Goal: Task Accomplishment & Management: Manage account settings

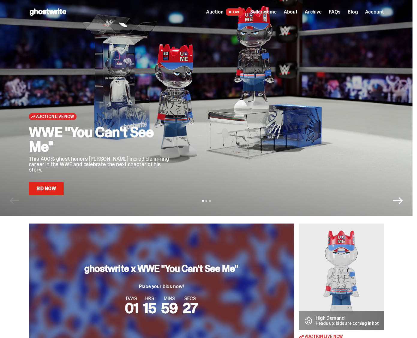
click at [50, 197] on div "View slide 1 View slide 2 View slide 3" at bounding box center [206, 201] width 413 height 10
click at [50, 188] on link "Bid Now" at bounding box center [46, 188] width 35 height 13
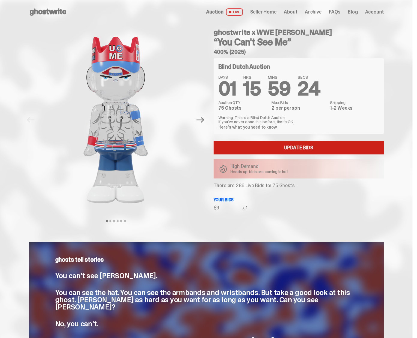
click at [245, 143] on link "Update Bids" at bounding box center [299, 147] width 170 height 13
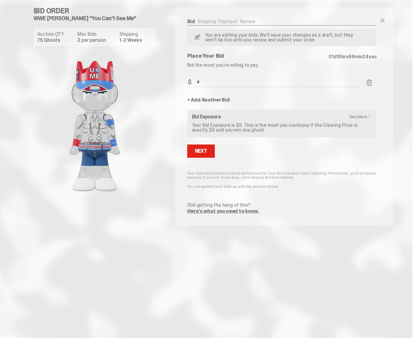
click at [212, 80] on input "*" at bounding box center [273, 82] width 173 height 10
type input "**"
click at [209, 147] on button "Next" at bounding box center [201, 150] width 28 height 13
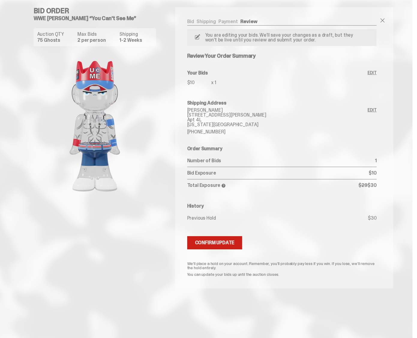
click at [231, 240] on div "Confirm Update" at bounding box center [215, 242] width 40 height 5
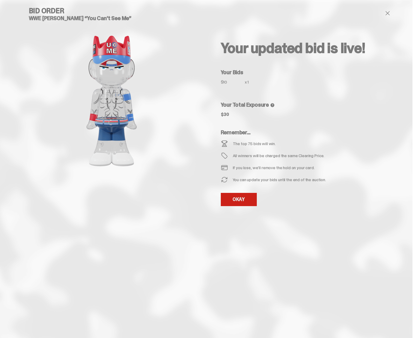
click at [244, 200] on link "OKAY" at bounding box center [239, 199] width 36 height 13
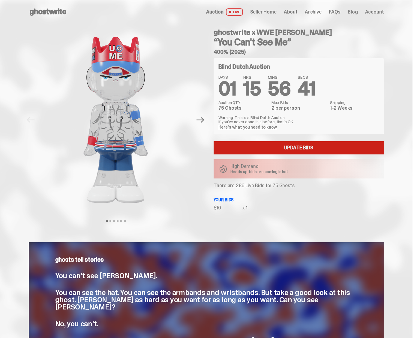
click at [247, 145] on link "Update Bids" at bounding box center [299, 147] width 170 height 13
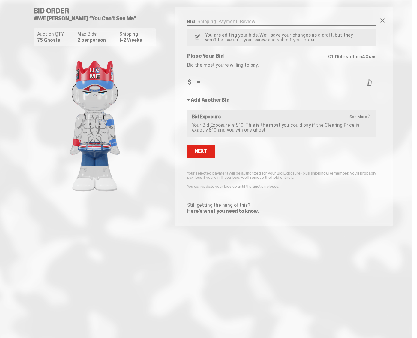
drag, startPoint x: 219, startPoint y: 83, endPoint x: 178, endPoint y: 82, distance: 41.1
click at [178, 82] on div "Bid Shipping Payment Review Auction QTY 75 Ghosts Max Bids 2 per person Shippin…" at bounding box center [282, 116] width 214 height 218
type input "*"
click at [205, 153] on div "Next" at bounding box center [201, 151] width 12 height 5
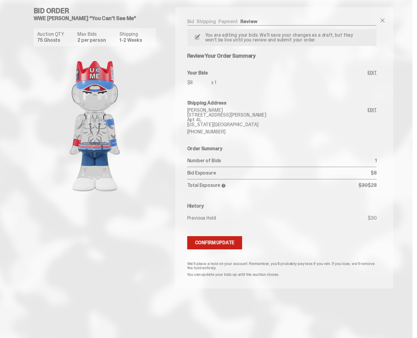
click at [233, 245] on div "Confirm Update" at bounding box center [215, 242] width 40 height 5
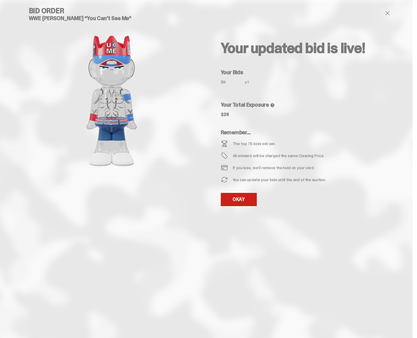
click at [239, 196] on link "OKAY" at bounding box center [239, 199] width 36 height 13
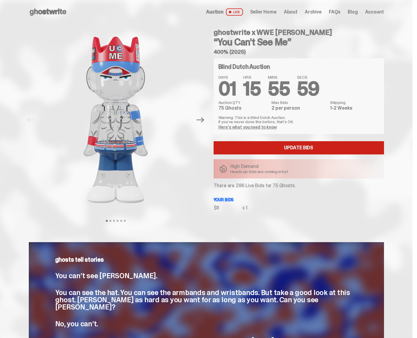
click at [296, 147] on link "Update Bids" at bounding box center [299, 147] width 170 height 13
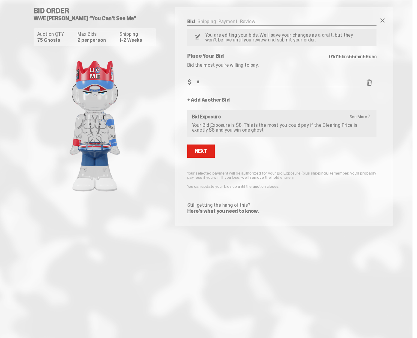
click at [217, 86] on input "*" at bounding box center [273, 82] width 173 height 10
type input "**"
click at [200, 160] on form "Bid Amount $ ** Bid Quantity Qty * + Add Another Bid See More Bid Exposure Your…" at bounding box center [282, 145] width 190 height 136
click at [200, 156] on button "Next" at bounding box center [201, 150] width 28 height 13
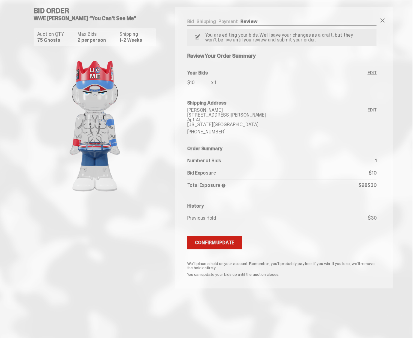
click at [228, 246] on button "Updating Bids Confirm Update" at bounding box center [214, 242] width 55 height 13
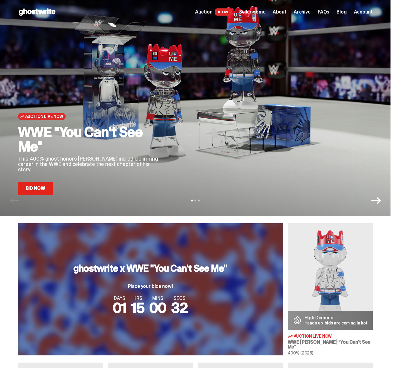
click at [254, 14] on span "Seller Home" at bounding box center [252, 12] width 26 height 5
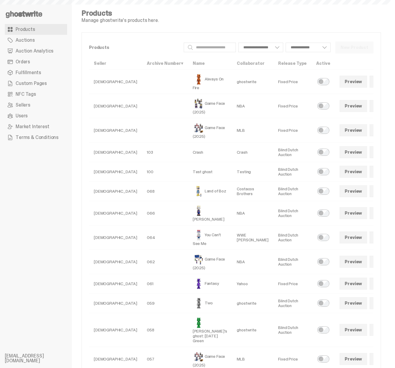
select select
click at [35, 53] on span "Auction Analytics" at bounding box center [35, 51] width 38 height 5
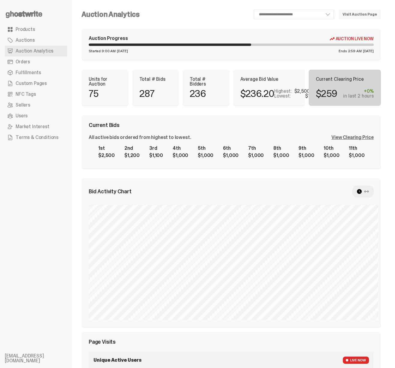
click at [29, 40] on span "Auctions" at bounding box center [25, 40] width 19 height 5
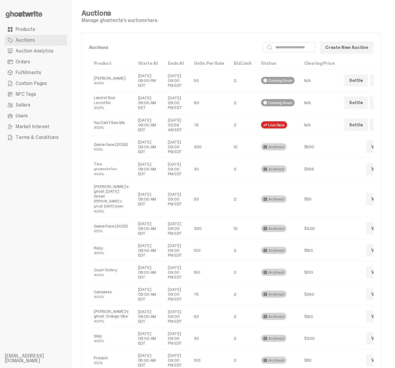
drag, startPoint x: 156, startPoint y: 130, endPoint x: 170, endPoint y: 148, distance: 23.1
click at [170, 136] on td "Oct 04, 2025 02:59 AM EDT" at bounding box center [176, 125] width 26 height 22
click at [171, 136] on td "Oct 04, 2025 02:59 AM EDT" at bounding box center [176, 125] width 26 height 22
drag, startPoint x: 156, startPoint y: 129, endPoint x: 169, endPoint y: 145, distance: 20.9
click at [169, 136] on td "Oct 04, 2025 02:59 AM EDT" at bounding box center [176, 125] width 26 height 22
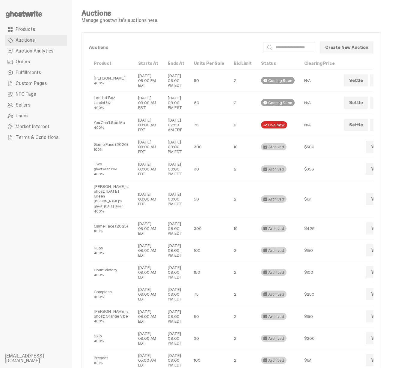
click at [164, 136] on td "Oct 04, 2025 02:59 AM EDT" at bounding box center [176, 125] width 26 height 22
click at [163, 126] on td "Oct 04, 2025 02:59 AM EDT" at bounding box center [176, 125] width 26 height 22
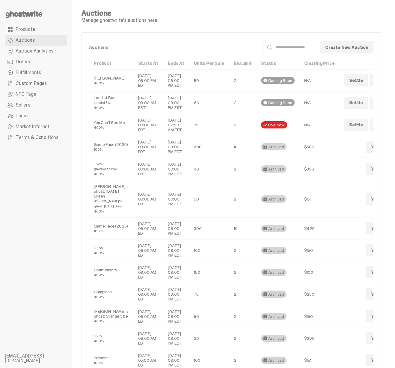
click at [163, 108] on td "Nov 06, 2025 09:00 PM EST" at bounding box center [176, 103] width 26 height 23
click at [163, 89] on td "Oct 09, 2025 09:00 PM EDT" at bounding box center [176, 81] width 26 height 22
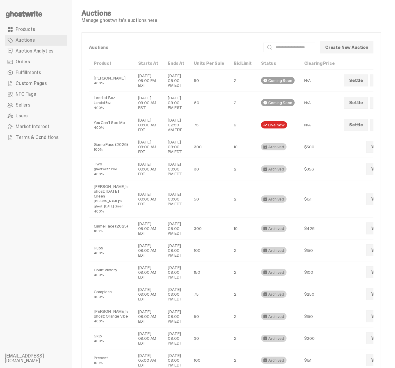
click at [163, 89] on td "Oct 09, 2025 09:00 PM EDT" at bounding box center [176, 81] width 26 height 22
click at [163, 72] on td "Oct 09, 2025 09:00 PM EDT" at bounding box center [176, 81] width 26 height 22
click at [163, 78] on td "Oct 09, 2025 09:00 PM EDT" at bounding box center [176, 81] width 26 height 22
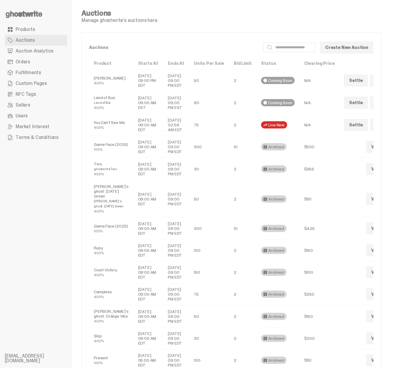
click at [163, 78] on td "Oct 09, 2025 09:00 PM EDT" at bounding box center [176, 81] width 26 height 22
click at [163, 136] on td "Oct 04, 2025 02:59 AM EDT" at bounding box center [176, 125] width 26 height 22
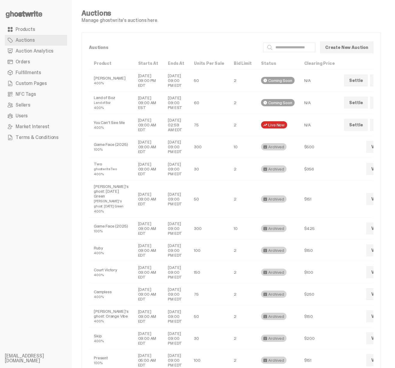
click at [163, 136] on td "Oct 04, 2025 02:59 AM EDT" at bounding box center [176, 125] width 26 height 22
click at [134, 136] on td "Sep 30, 2025 09:00 AM EDT" at bounding box center [149, 125] width 30 height 22
click at [163, 136] on td "Oct 04, 2025 02:59 AM EDT" at bounding box center [176, 125] width 26 height 22
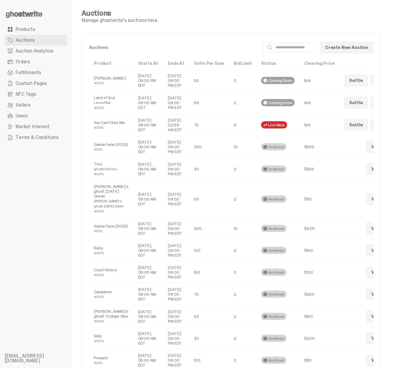
click at [163, 136] on td "Oct 04, 2025 02:59 AM EDT" at bounding box center [176, 125] width 26 height 22
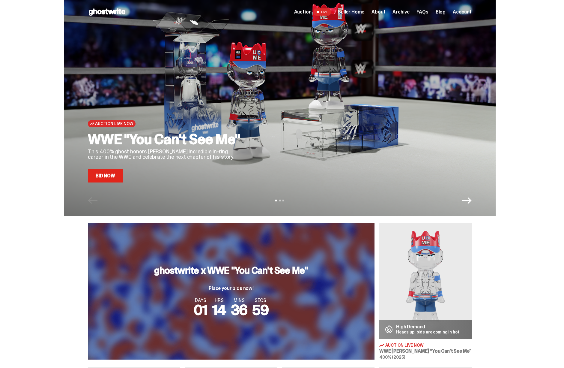
click at [312, 10] on span "Auction" at bounding box center [302, 12] width 17 height 5
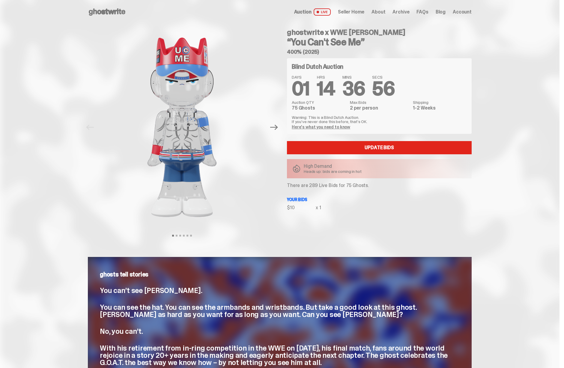
click at [406, 13] on span "Archive" at bounding box center [401, 12] width 17 height 5
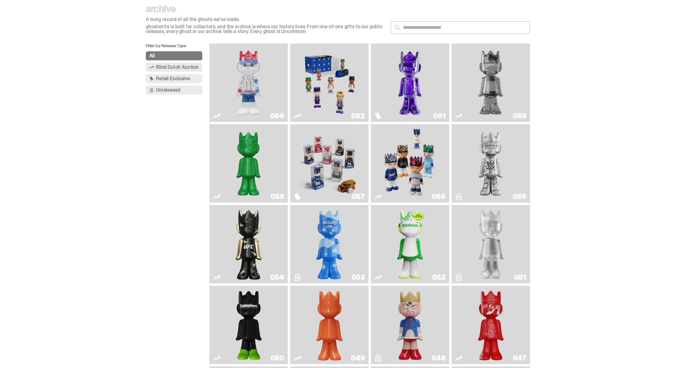
scroll to position [33, 0]
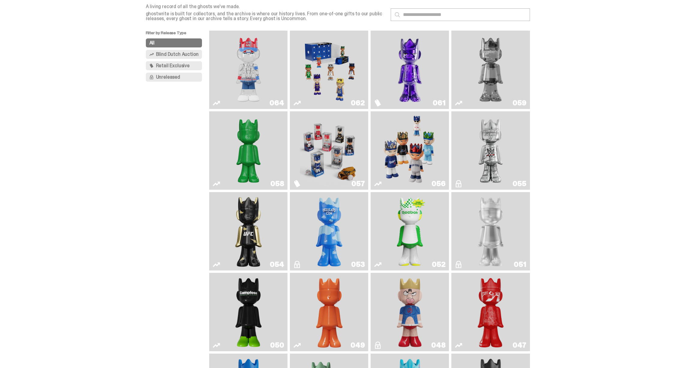
click at [372, 134] on div "056" at bounding box center [410, 150] width 78 height 78
click at [379, 133] on link "056" at bounding box center [409, 151] width 71 height 74
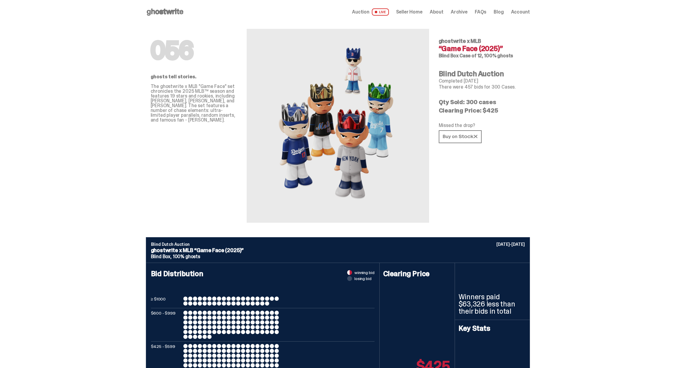
click at [369, 11] on span "Auction" at bounding box center [360, 12] width 17 height 5
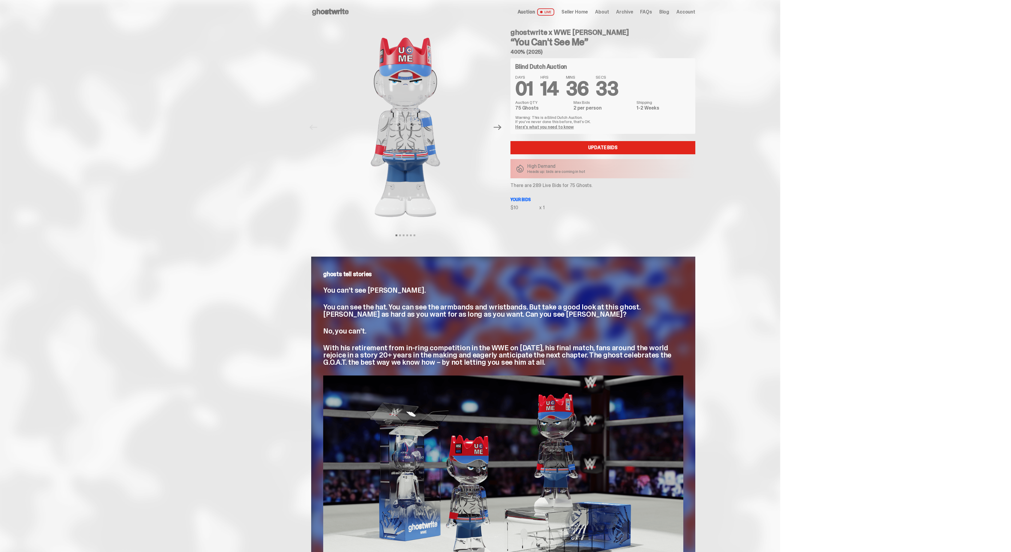
click at [335, 12] on use at bounding box center [330, 11] width 37 height 7
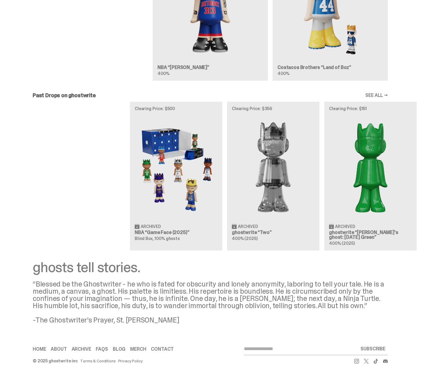
scroll to position [649, 0]
click at [63, 98] on h2 "Past Drops on ghostwrite" at bounding box center [64, 95] width 63 height 5
click at [67, 94] on h2 "Past Drops on ghostwrite" at bounding box center [64, 95] width 63 height 5
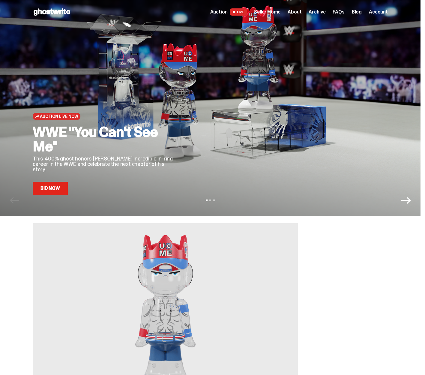
click at [272, 13] on span "Seller Home" at bounding box center [267, 12] width 26 height 5
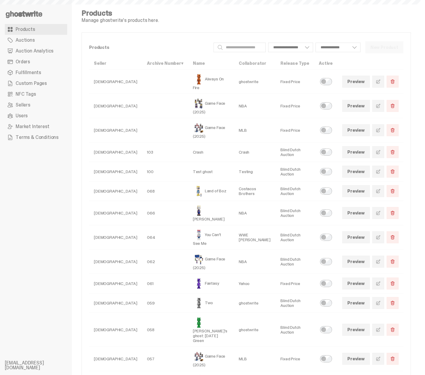
select select
click at [31, 81] on span "Custom Pages" at bounding box center [31, 83] width 31 height 5
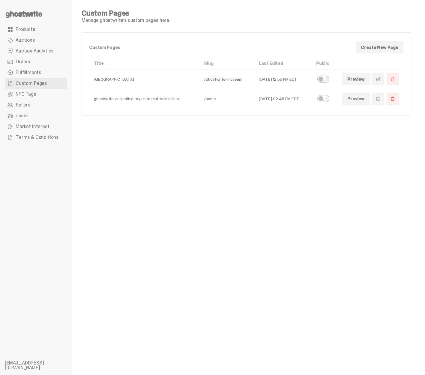
click at [381, 100] on span at bounding box center [378, 98] width 5 height 5
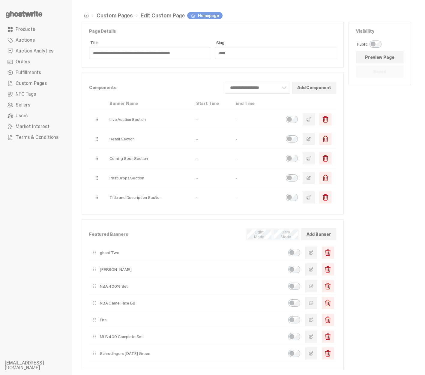
click at [314, 182] on button "button" at bounding box center [309, 178] width 12 height 12
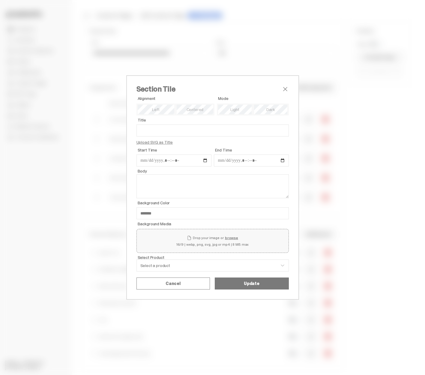
click at [286, 89] on span "close" at bounding box center [285, 89] width 7 height 7
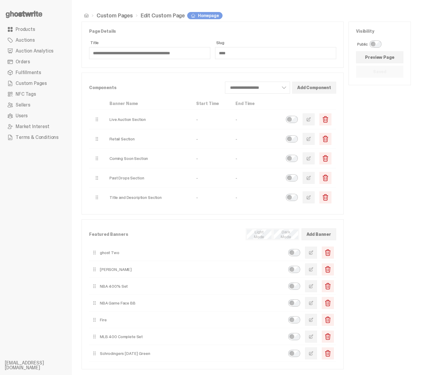
click at [314, 181] on button "button" at bounding box center [309, 178] width 12 height 12
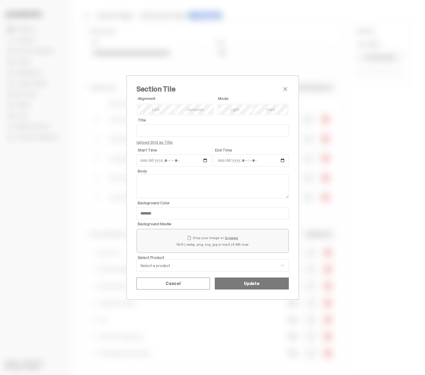
click at [285, 91] on span "close" at bounding box center [285, 89] width 7 height 7
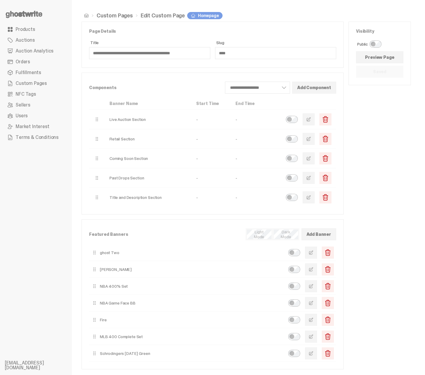
click at [311, 160] on span "button" at bounding box center [308, 158] width 5 height 5
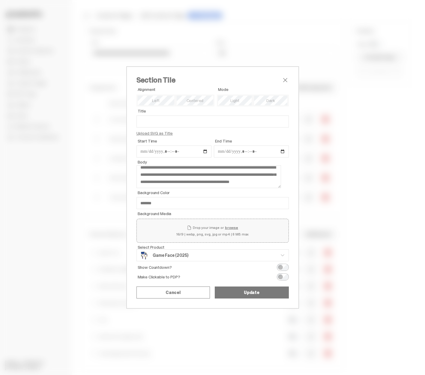
scroll to position [9, 0]
click at [284, 79] on span "close" at bounding box center [285, 80] width 7 height 7
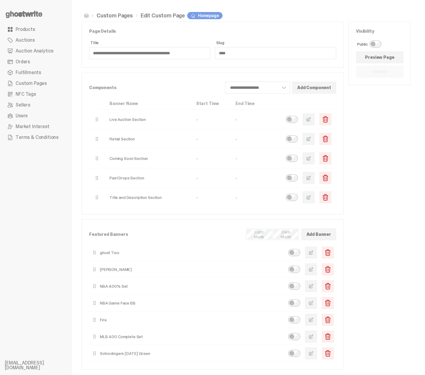
click at [314, 143] on button "button" at bounding box center [309, 139] width 12 height 12
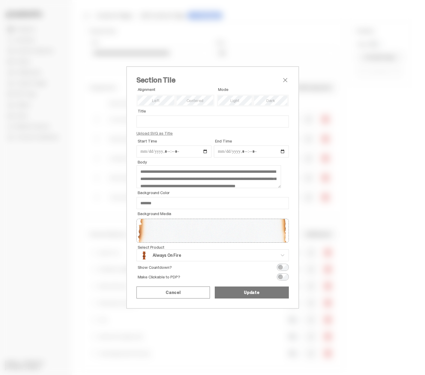
click at [233, 293] on button "Update" at bounding box center [252, 293] width 74 height 12
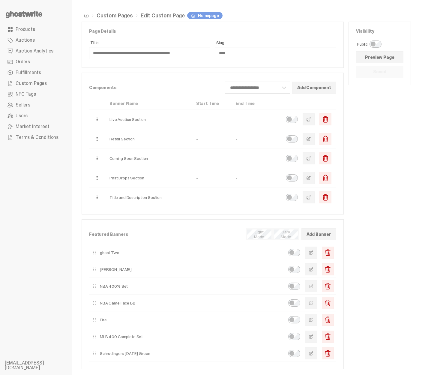
click at [383, 57] on link "Preview Page" at bounding box center [379, 57] width 47 height 12
click at [311, 158] on span "button" at bounding box center [308, 158] width 5 height 5
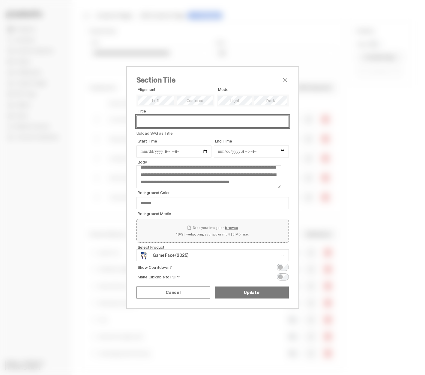
click at [230, 119] on input "Title" at bounding box center [213, 122] width 152 height 12
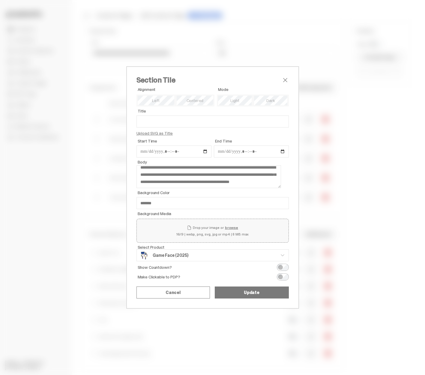
click at [253, 135] on form "Alignment Mode Title Upload SVG as Title Start Time End Time Title SVG Drop you…" at bounding box center [213, 191] width 152 height 215
click at [205, 152] on input "Start Time" at bounding box center [174, 152] width 75 height 12
type input "**********"
click at [285, 151] on input "End Time" at bounding box center [251, 152] width 75 height 12
type input "**********"
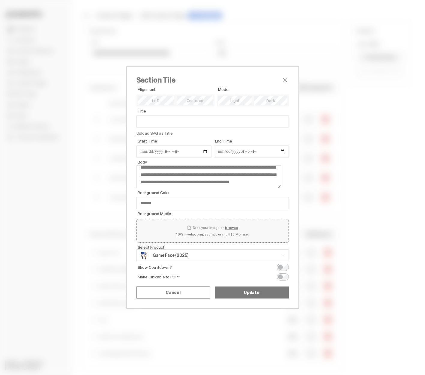
click at [249, 135] on form "Alignment Mode Title Upload SVG as Title Start Time End Time Title SVG Drop you…" at bounding box center [213, 191] width 152 height 215
click at [249, 296] on button "Update" at bounding box center [252, 293] width 74 height 12
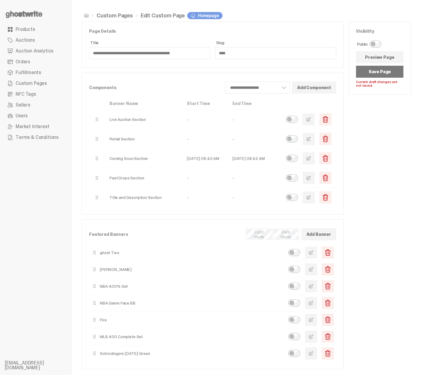
click at [382, 61] on link "Preview Page" at bounding box center [379, 57] width 47 height 12
click at [311, 159] on span "button" at bounding box center [308, 158] width 5 height 5
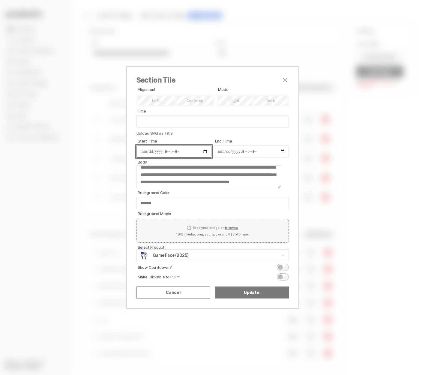
click at [177, 150] on input "Start Time" at bounding box center [174, 152] width 75 height 12
click at [172, 151] on input "Start Time" at bounding box center [174, 152] width 75 height 12
click at [167, 151] on input "Start Time" at bounding box center [174, 152] width 75 height 12
click at [204, 151] on input "Start Time" at bounding box center [174, 152] width 75 height 12
type input "**********"
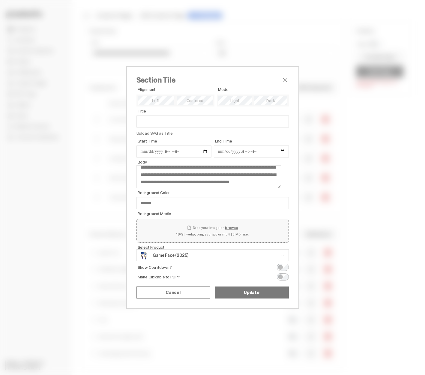
click at [201, 138] on fieldset "Start Time" at bounding box center [174, 148] width 75 height 21
click at [228, 293] on button "Update" at bounding box center [252, 293] width 74 height 12
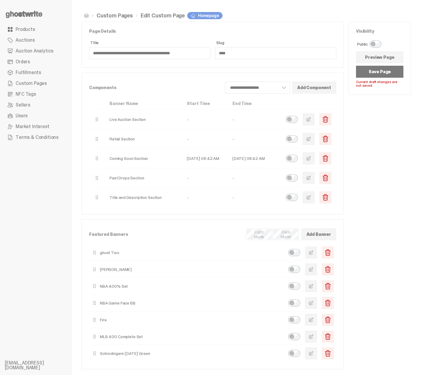
click at [370, 57] on link "Preview Page" at bounding box center [379, 57] width 47 height 12
click at [313, 143] on button "button" at bounding box center [309, 139] width 12 height 12
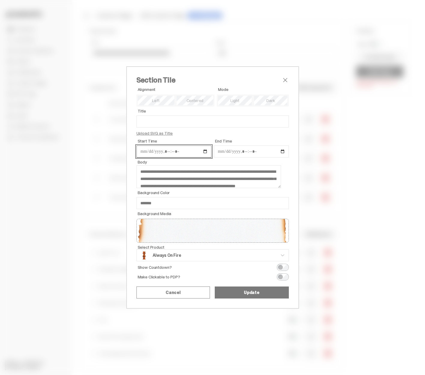
click at [204, 151] on input "Start Time" at bounding box center [174, 152] width 75 height 12
click at [197, 139] on span "Start Time" at bounding box center [175, 141] width 74 height 4
click at [197, 146] on input "Start Time" at bounding box center [174, 152] width 75 height 12
click at [286, 81] on span "close" at bounding box center [285, 80] width 7 height 7
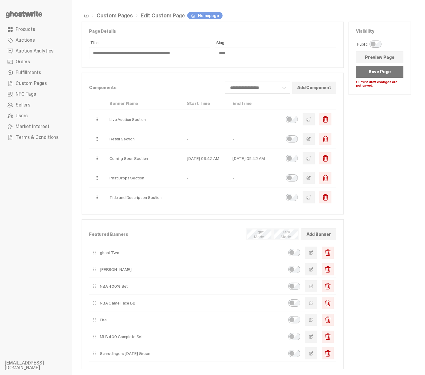
click at [311, 121] on span "button" at bounding box center [308, 119] width 5 height 5
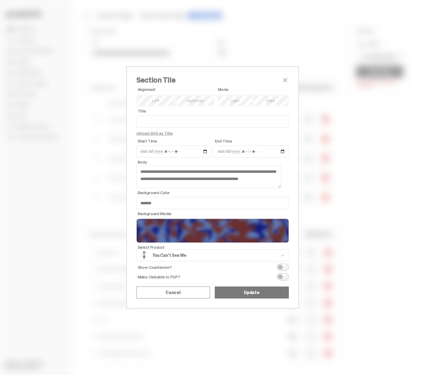
scroll to position [0, 0]
click at [204, 152] on input "Start Time" at bounding box center [174, 152] width 75 height 12
type input "**********"
click at [226, 151] on input "End Time" at bounding box center [251, 152] width 75 height 12
click at [282, 151] on input "End Time" at bounding box center [251, 152] width 75 height 12
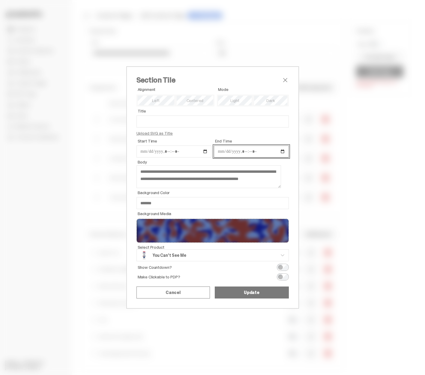
click at [232, 153] on input "End Time" at bounding box center [251, 152] width 75 height 12
click at [227, 151] on input "End Time" at bounding box center [251, 152] width 75 height 12
click at [254, 153] on input "End Time" at bounding box center [251, 152] width 75 height 12
click at [257, 152] on input "End Time" at bounding box center [251, 152] width 75 height 12
click at [247, 151] on input "End Time" at bounding box center [251, 152] width 75 height 12
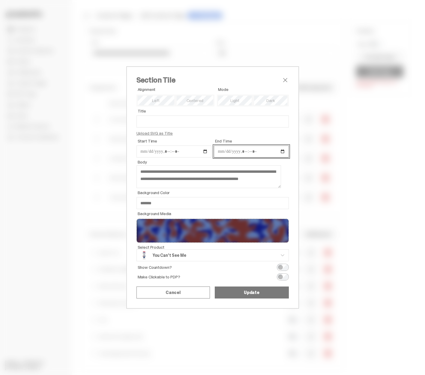
type input "**********"
click at [253, 135] on form "Alignment Mode Title Upload SVG as Title Start Time End Time Title SVG Drop you…" at bounding box center [213, 191] width 152 height 215
click at [238, 293] on button "Update" at bounding box center [252, 293] width 74 height 12
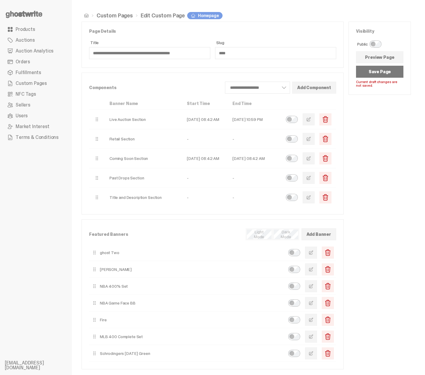
click at [384, 58] on link "Preview Page" at bounding box center [379, 57] width 47 height 12
click at [366, 63] on link "Preview Page" at bounding box center [379, 57] width 47 height 12
click at [311, 118] on span "button" at bounding box center [308, 119] width 5 height 5
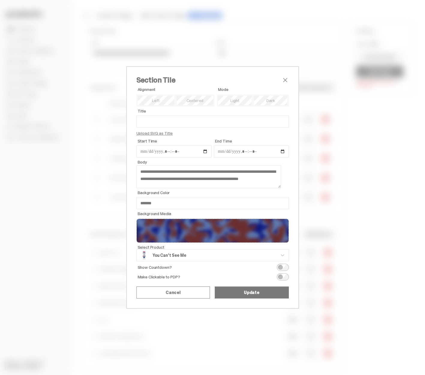
click at [243, 291] on button "Update" at bounding box center [252, 293] width 74 height 12
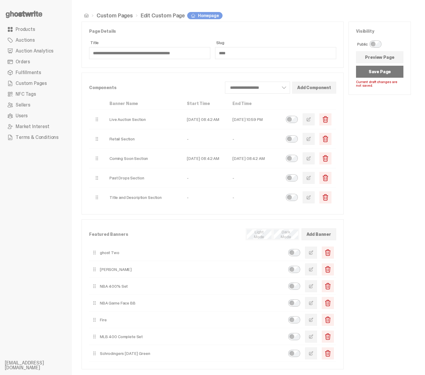
click at [373, 74] on button "Save Page" at bounding box center [379, 72] width 47 height 12
click at [311, 120] on span "button" at bounding box center [308, 119] width 5 height 5
click at [0, 0] on div "Section Tile Alignment Mode Title Upload SVG as Title Start Time End Time Title…" at bounding box center [0, 0] width 0 height 0
click at [311, 120] on span "button" at bounding box center [308, 119] width 5 height 5
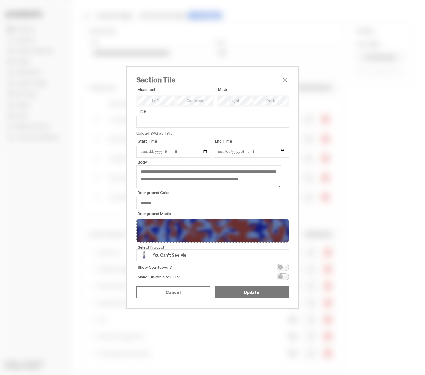
click at [285, 77] on span "close" at bounding box center [285, 80] width 7 height 7
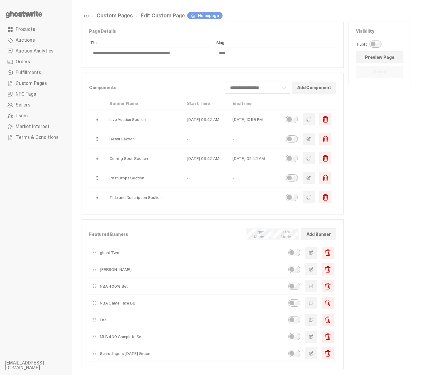
click at [38, 6] on ul "Products Auctions Auction Analytics Orders Fulfillments Custom Pages NFC Tags S…" at bounding box center [36, 187] width 72 height 375
click at [31, 16] on icon at bounding box center [24, 15] width 38 height 10
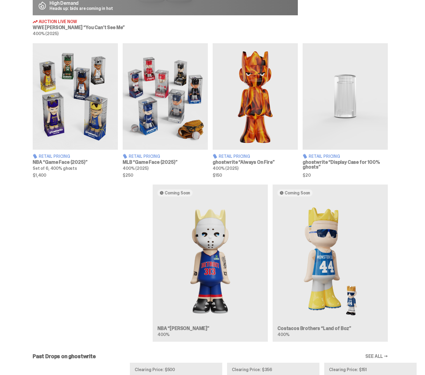
scroll to position [386, 0]
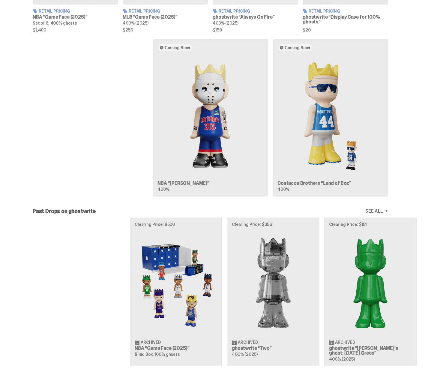
scroll to position [398, 0]
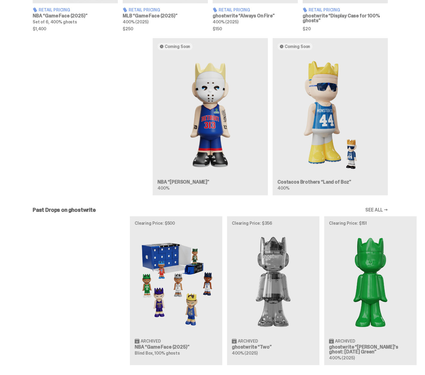
scroll to position [182, 0]
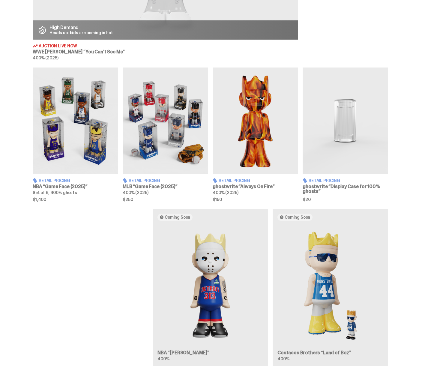
scroll to position [301, 0]
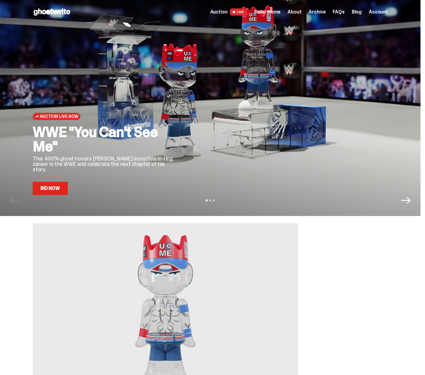
click at [277, 10] on span "Seller Home" at bounding box center [267, 12] width 26 height 5
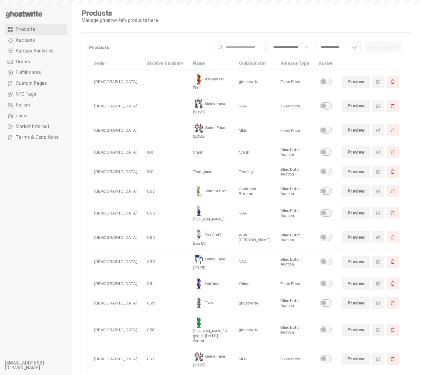
select select
click at [40, 83] on span "Custom Pages" at bounding box center [31, 83] width 31 height 5
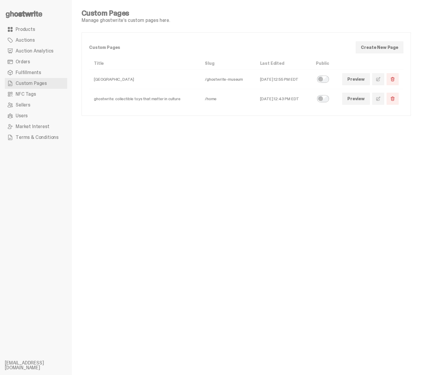
click at [380, 98] on link at bounding box center [378, 99] width 12 height 12
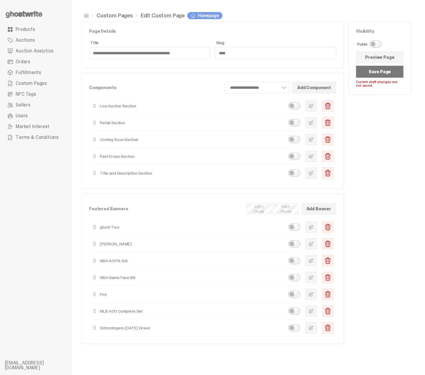
click at [314, 125] on span "button" at bounding box center [311, 122] width 5 height 5
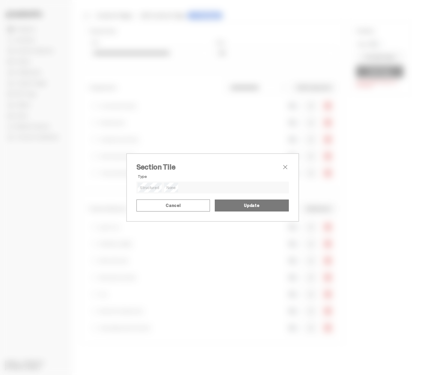
click at [286, 164] on span "close" at bounding box center [285, 167] width 7 height 7
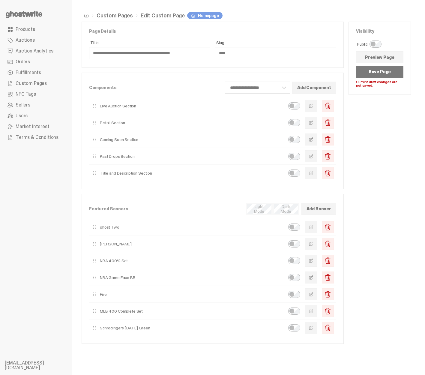
click at [30, 29] on span "Products" at bounding box center [26, 29] width 20 height 5
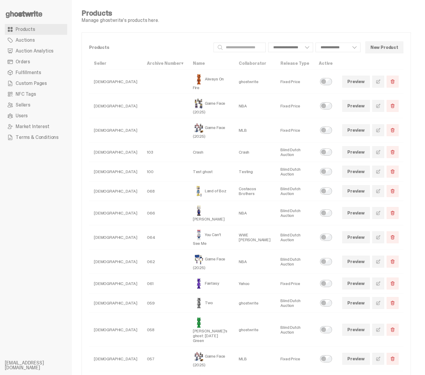
click at [378, 80] on link at bounding box center [378, 82] width 12 height 12
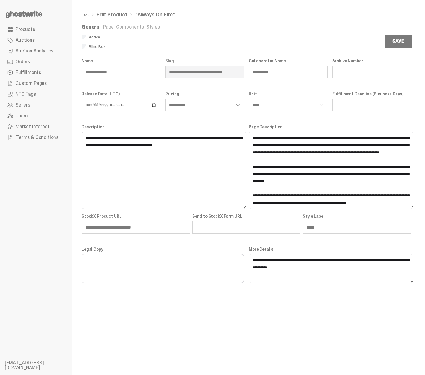
select select "**********"
select select "*****"
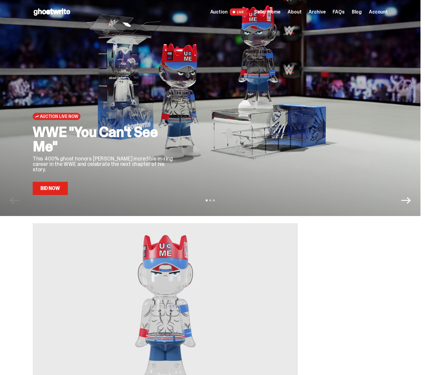
click at [287, 10] on div "Auction LIVE Seller Home About Archive FAQs Blog Account" at bounding box center [299, 11] width 178 height 7
click at [278, 12] on span "Seller Home" at bounding box center [267, 12] width 26 height 5
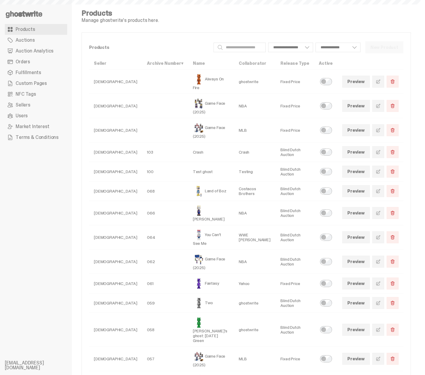
select select
click at [32, 50] on span "Auction Analytics" at bounding box center [35, 51] width 38 height 5
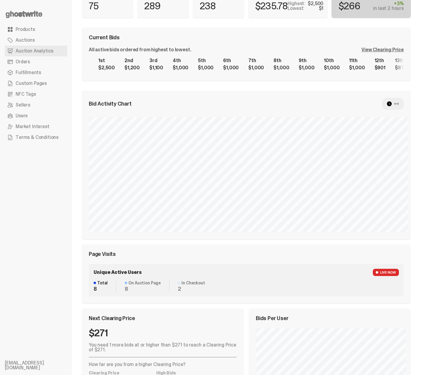
scroll to position [168, 0]
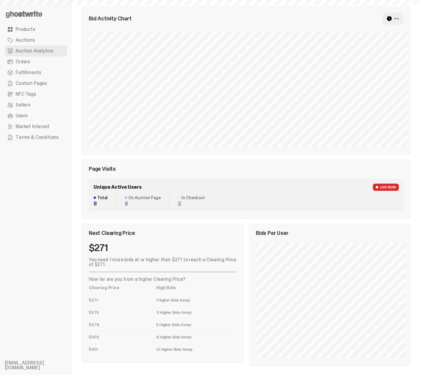
select select "**"
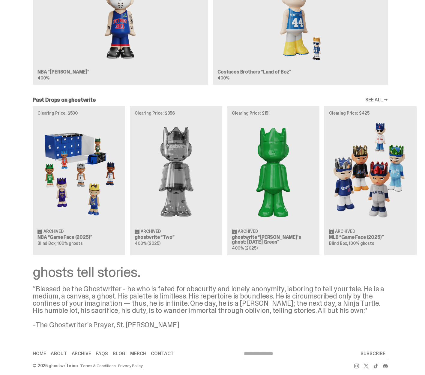
scroll to position [409, 0]
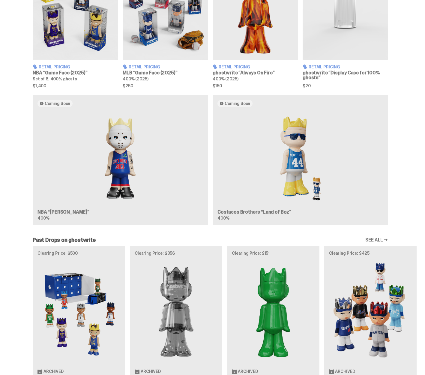
click at [197, 221] on div "Coming Soon NBA “[PERSON_NAME]” 400% Coming Soon Costacos Brothers “Land of Boz…" at bounding box center [210, 162] width 421 height 135
click at [199, 230] on div "ghostwrite x WWE "You Can't See Me" Place your bids now! DAYS 01 HRS 14 MINS 00…" at bounding box center [210, 142] width 421 height 654
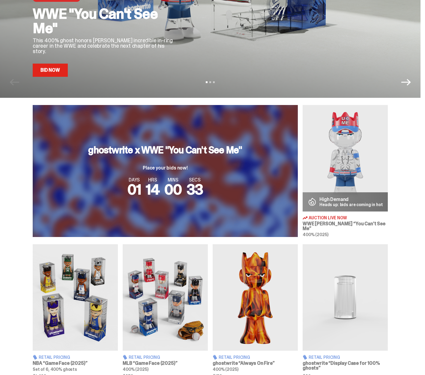
scroll to position [0, 0]
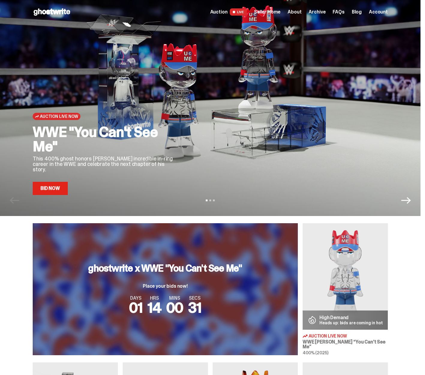
click at [411, 201] on icon "Next" at bounding box center [406, 200] width 10 height 7
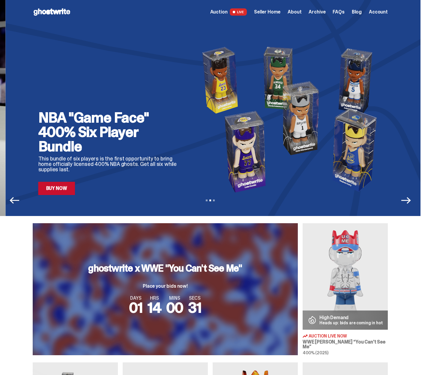
click at [411, 201] on icon "Next" at bounding box center [406, 200] width 10 height 7
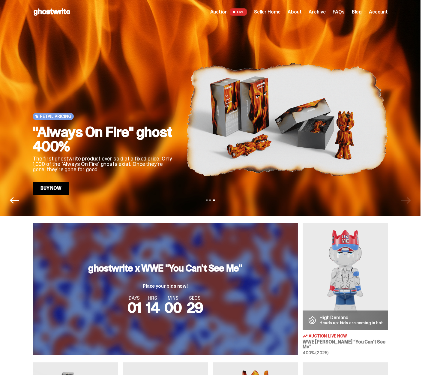
click at [21, 197] on div "View slide 1 View slide 2 View slide 3" at bounding box center [210, 201] width 421 height 10
click at [12, 200] on icon "Previous" at bounding box center [15, 200] width 10 height 7
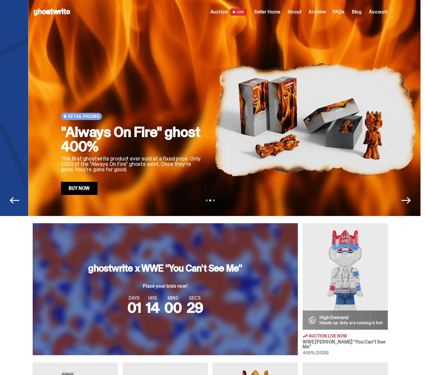
click at [12, 200] on icon "Previous" at bounding box center [15, 200] width 10 height 7
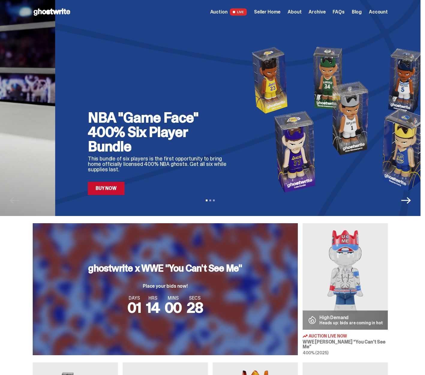
click at [12, 200] on div "View slide 1 View slide 2 View slide 3" at bounding box center [210, 201] width 421 height 10
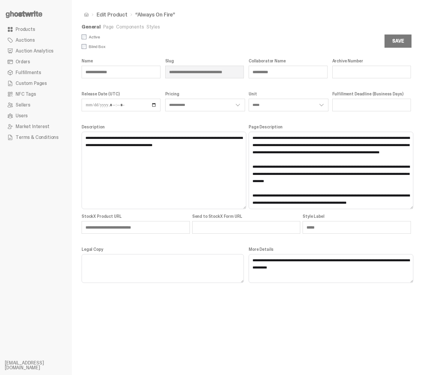
click at [28, 14] on use at bounding box center [24, 14] width 37 height 7
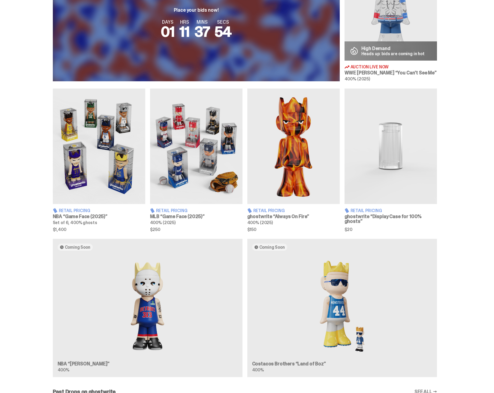
scroll to position [228, 0]
